Goal: Navigation & Orientation: Understand site structure

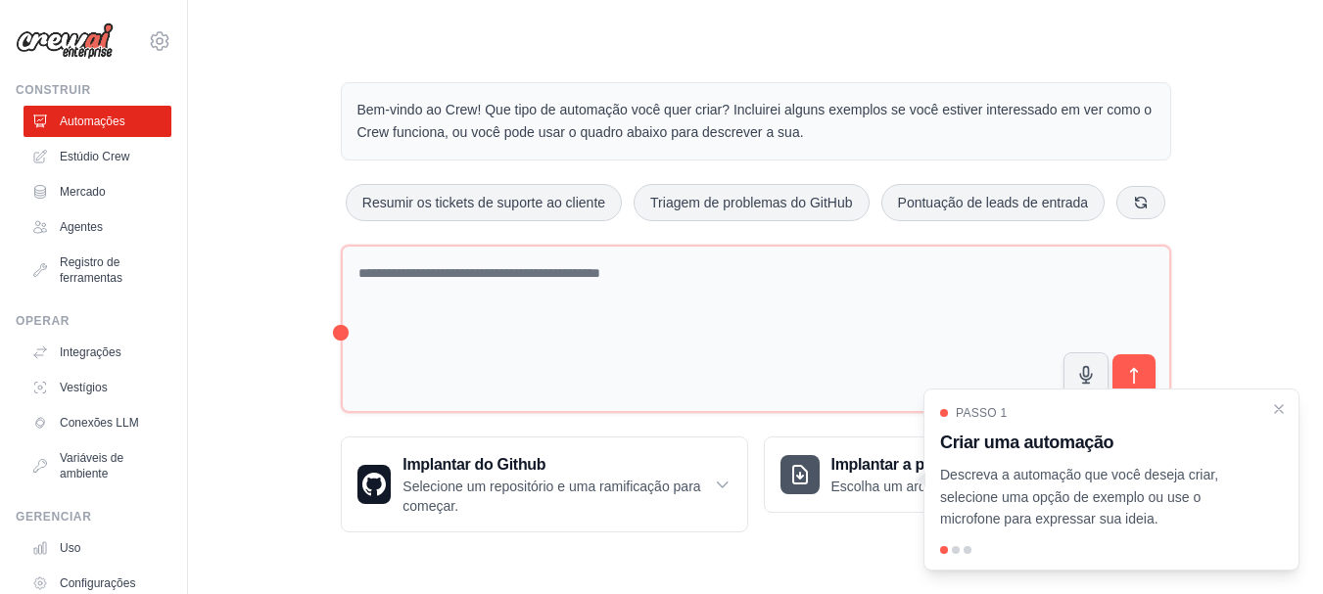
click at [295, 74] on div "Bem-vindo ao Crew! Que tipo de automação você quer criar? Incluirei alguns exem…" at bounding box center [755, 307] width 1072 height 513
click at [1276, 408] on icon "Passo a passo detalhado" at bounding box center [1279, 409] width 18 height 18
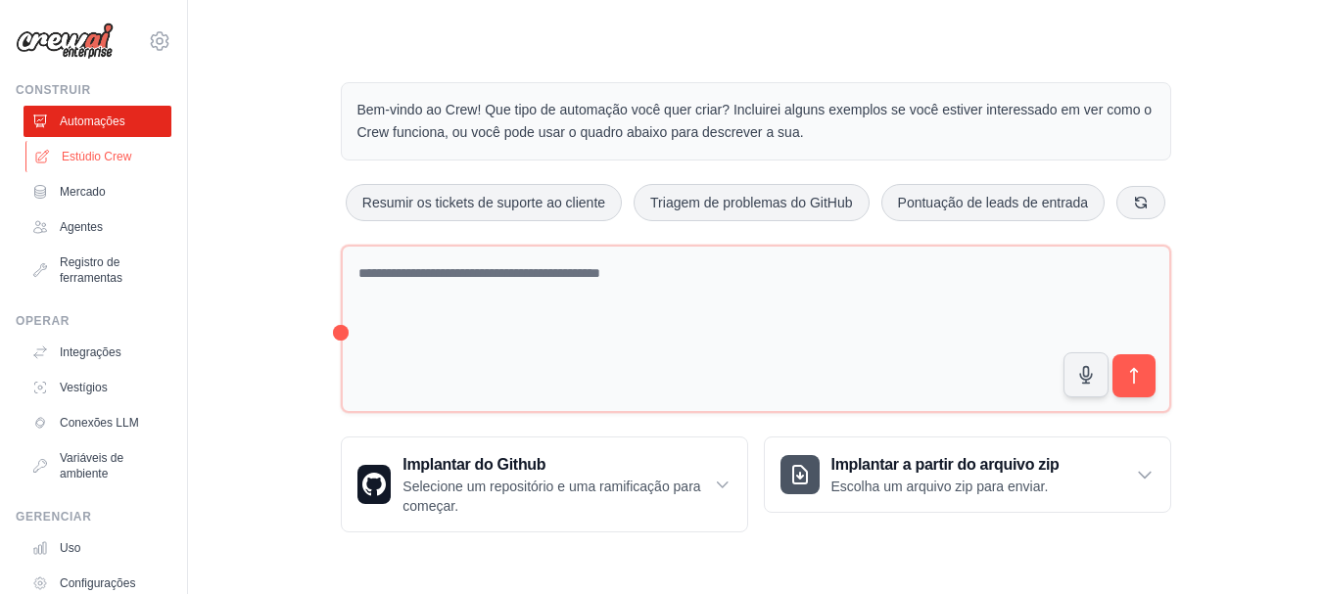
click at [86, 158] on font "Estúdio Crew" at bounding box center [97, 157] width 70 height 14
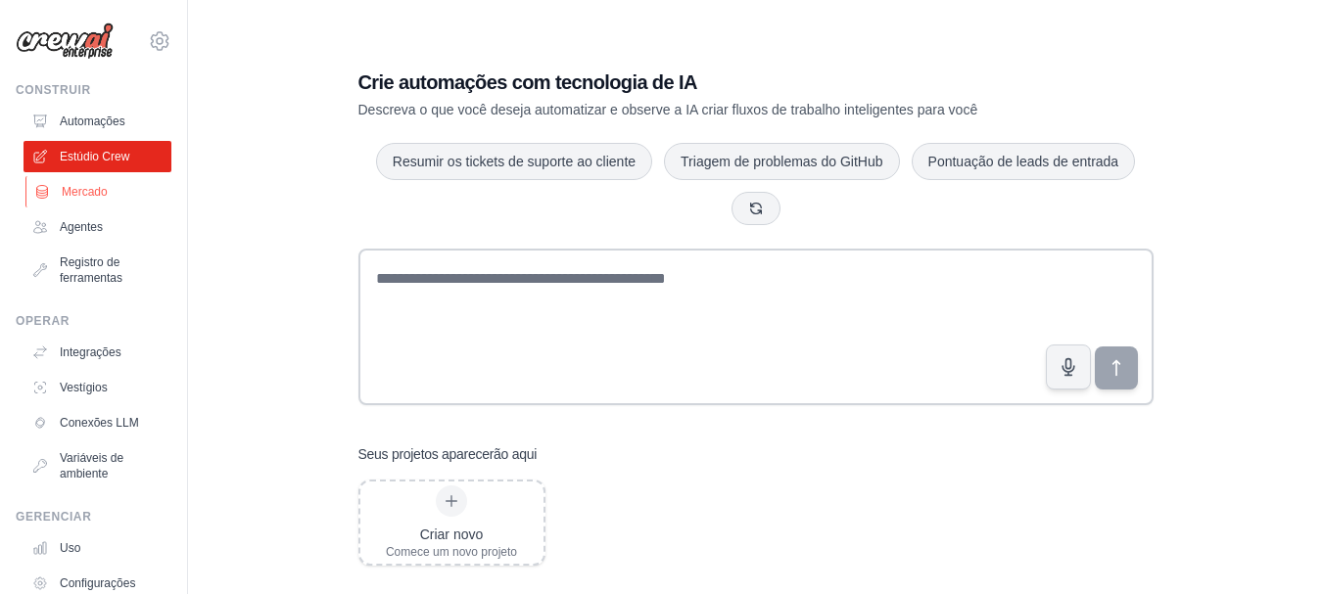
click at [67, 201] on link "Mercado" at bounding box center [99, 191] width 148 height 31
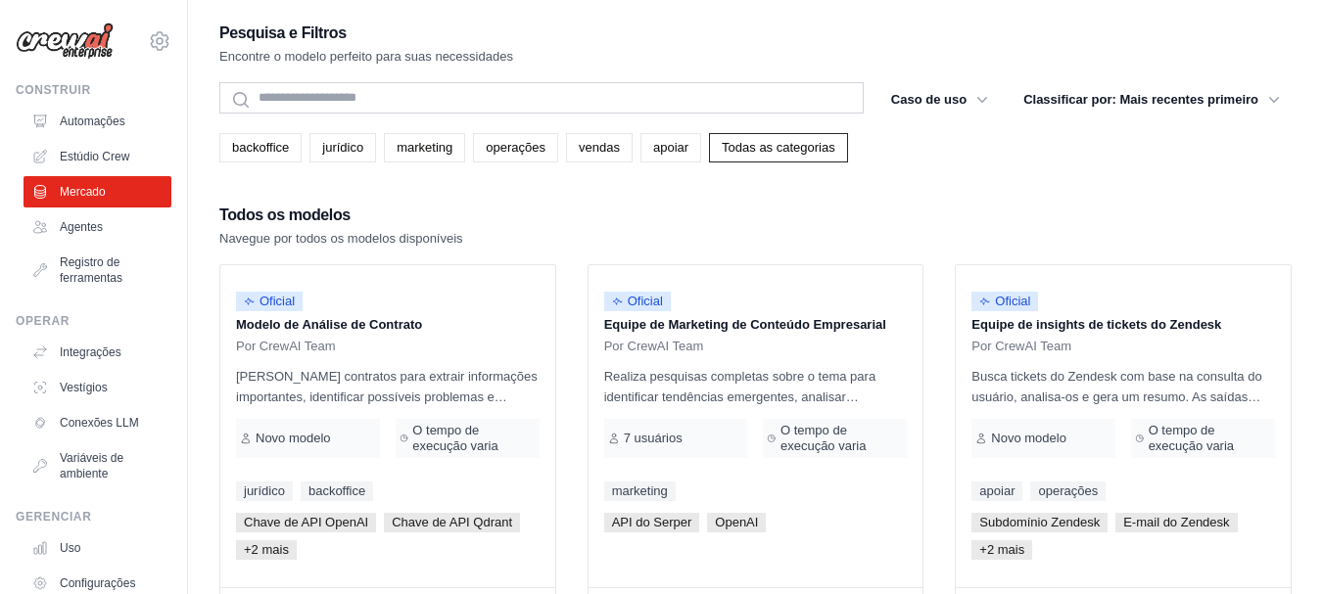
drag, startPoint x: 622, startPoint y: 212, endPoint x: 1090, endPoint y: 178, distance: 469.3
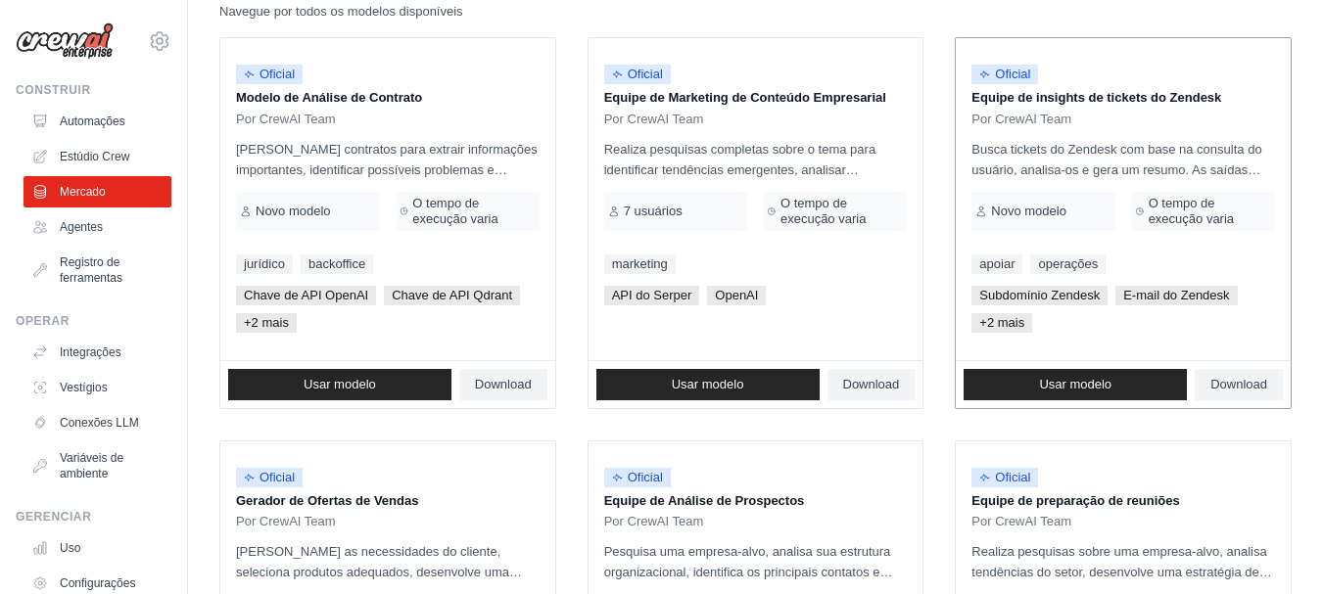
scroll to position [228, 0]
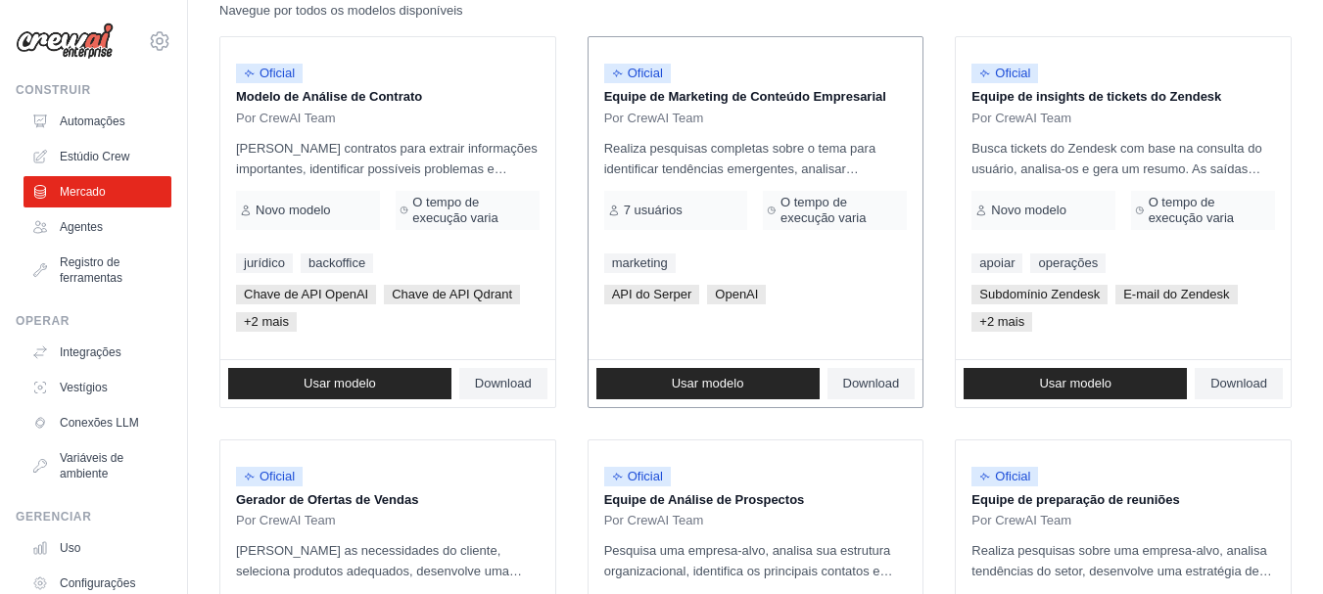
click at [780, 165] on font "Realiza pesquisas completas sobre o tema para identificar tendências emergentes…" at bounding box center [755, 272] width 302 height 263
click at [760, 105] on p "Equipe de Marketing de Conteúdo Empresarial" at bounding box center [756, 97] width 304 height 20
click at [759, 99] on font "Equipe de Marketing de Conteúdo Empresarial" at bounding box center [745, 96] width 282 height 15
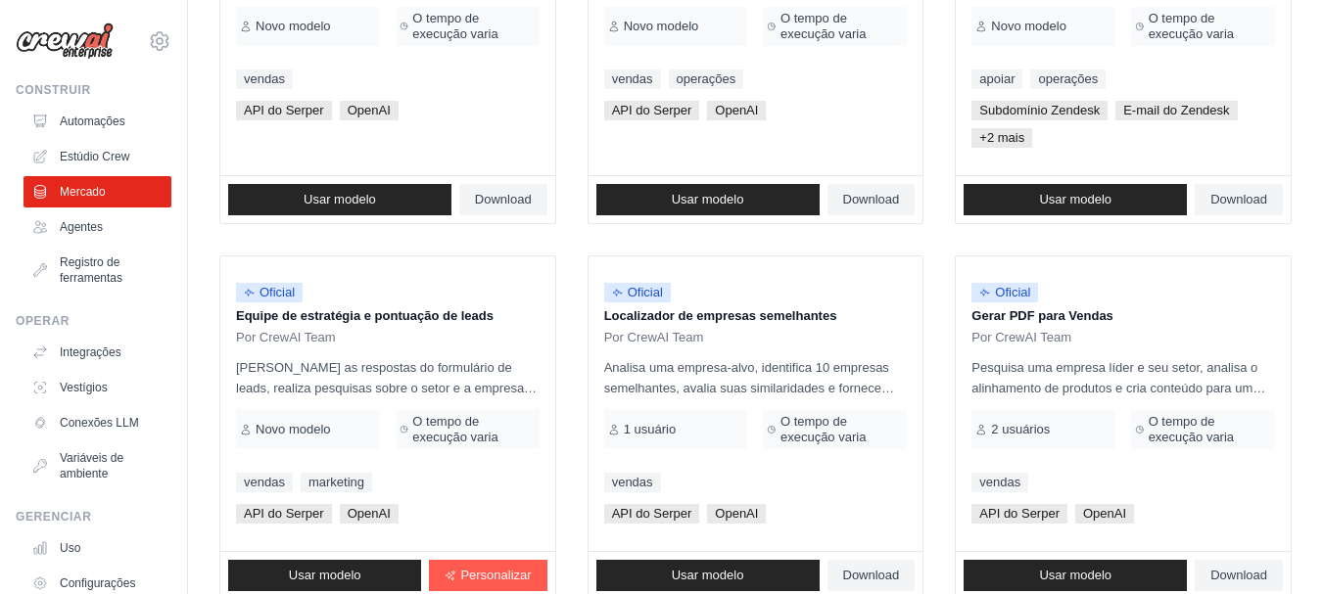
scroll to position [1207, 0]
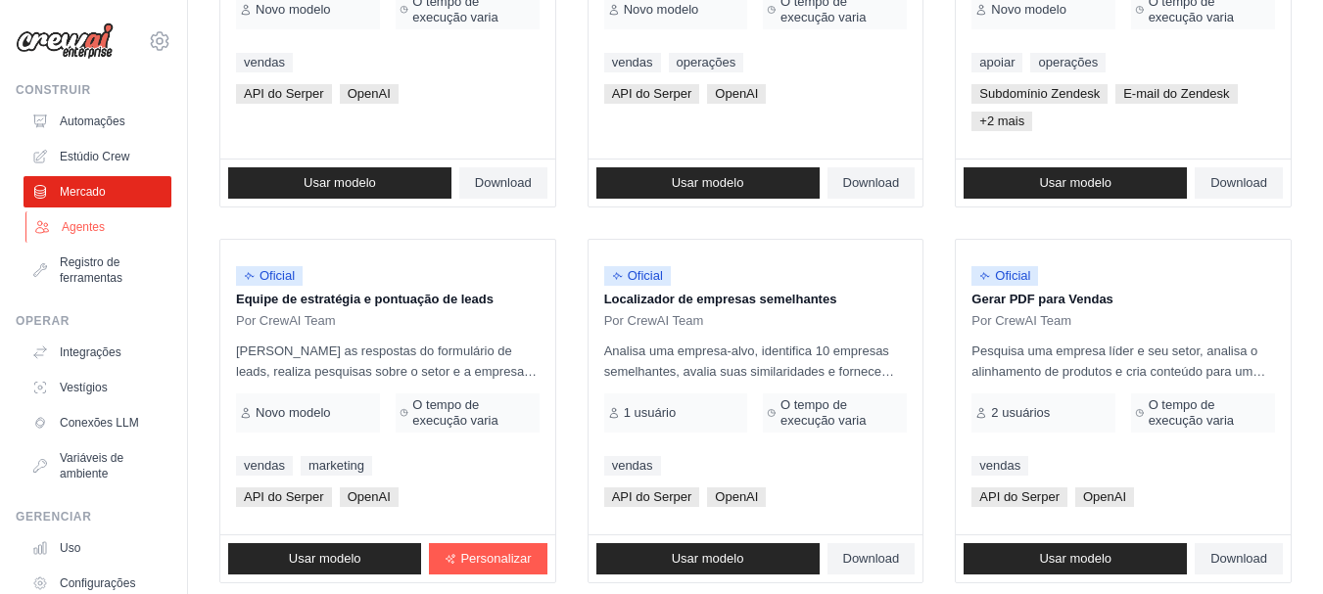
click at [89, 230] on font "Agentes" at bounding box center [83, 227] width 43 height 14
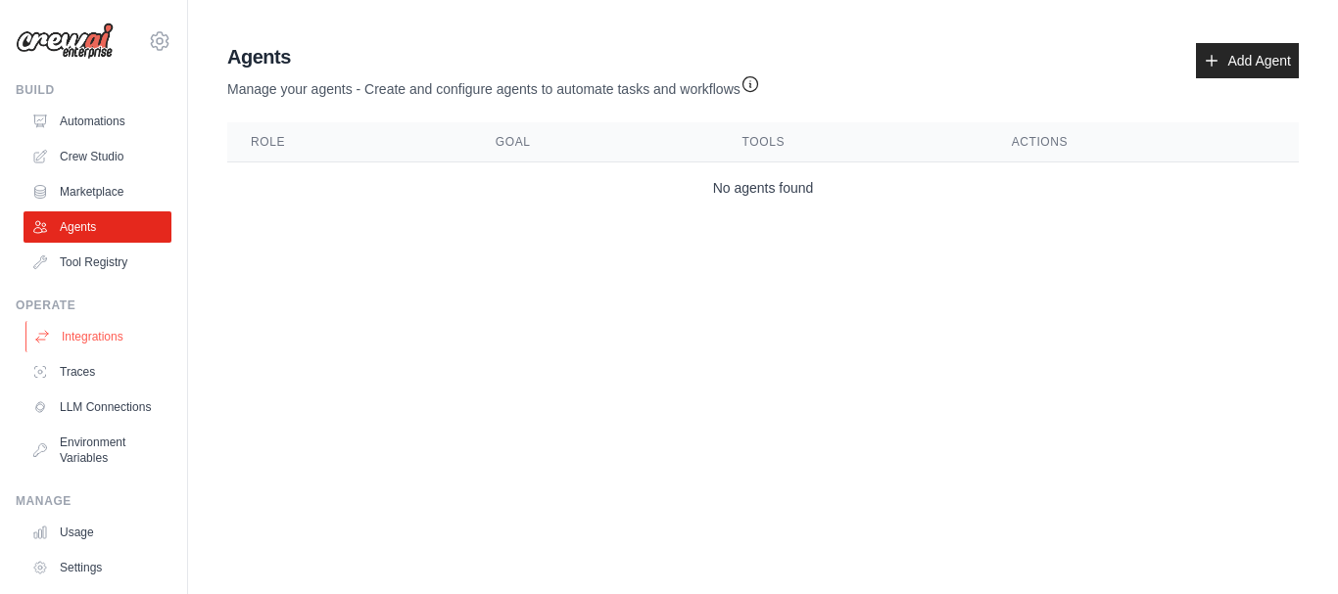
click at [101, 343] on link "Integrations" at bounding box center [99, 336] width 148 height 31
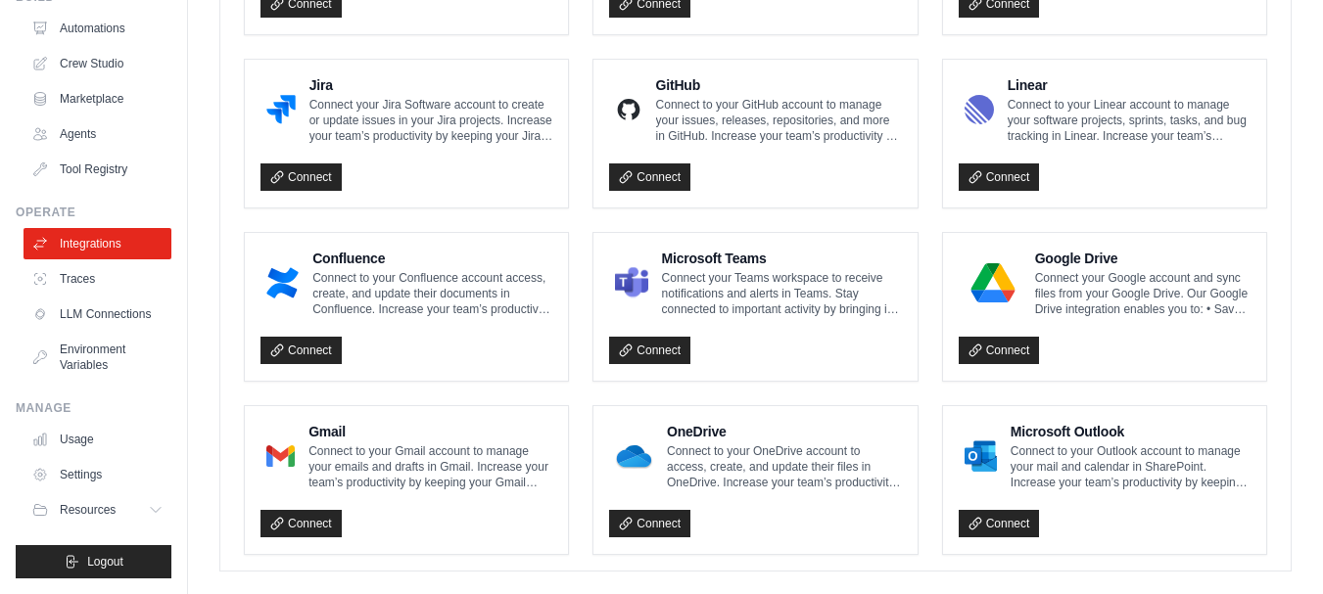
scroll to position [1241, 0]
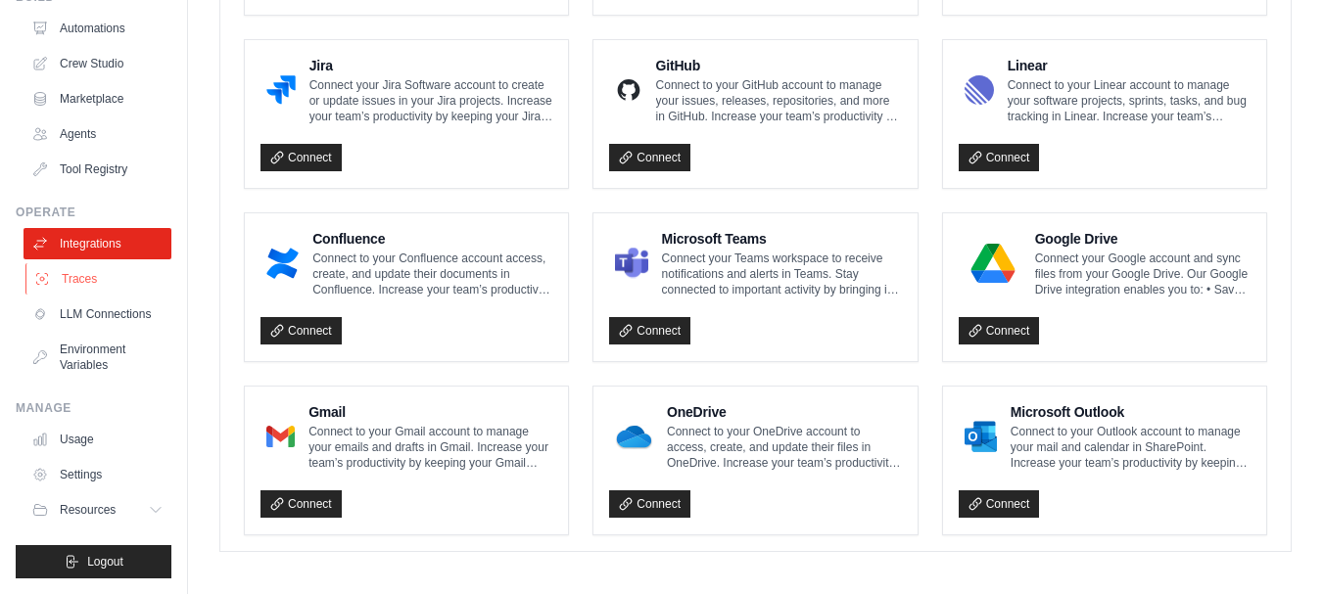
click at [86, 263] on link "Traces" at bounding box center [99, 278] width 148 height 31
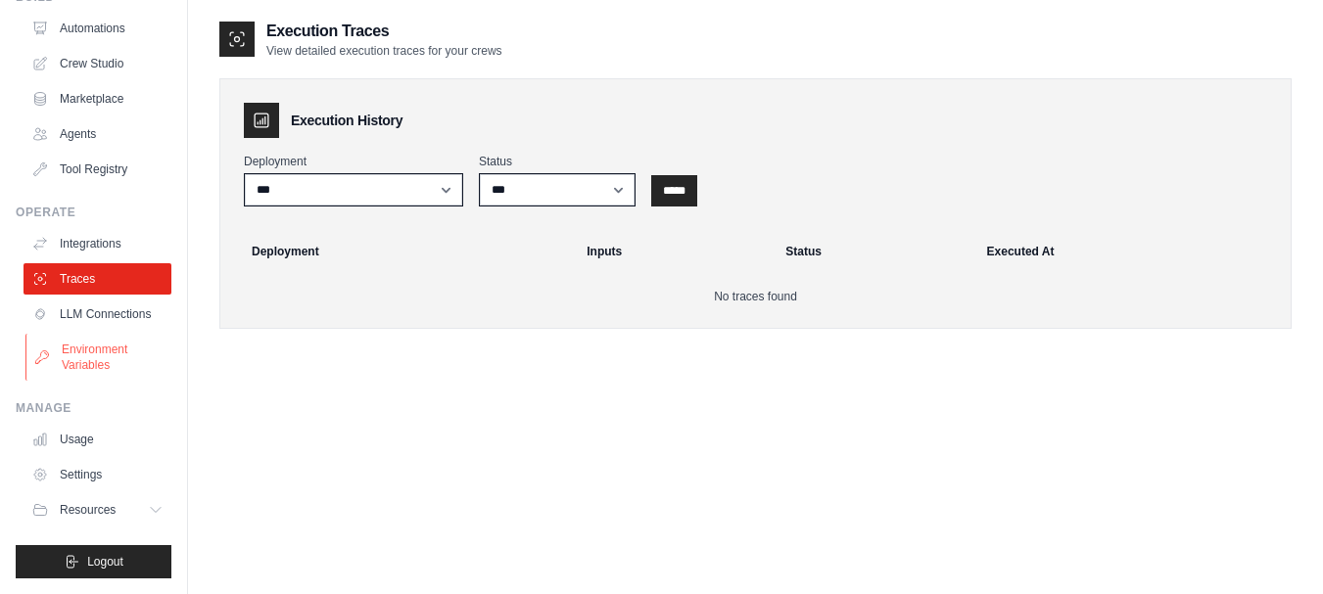
scroll to position [109, 0]
